Goal: Task Accomplishment & Management: Use online tool/utility

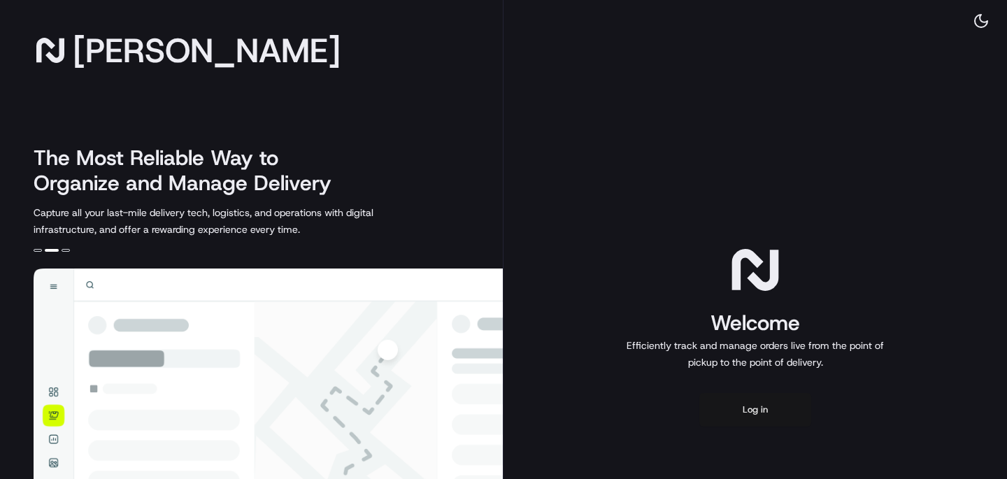
click at [769, 404] on button "Log in" at bounding box center [756, 410] width 112 height 34
